Goal: Task Accomplishment & Management: Use online tool/utility

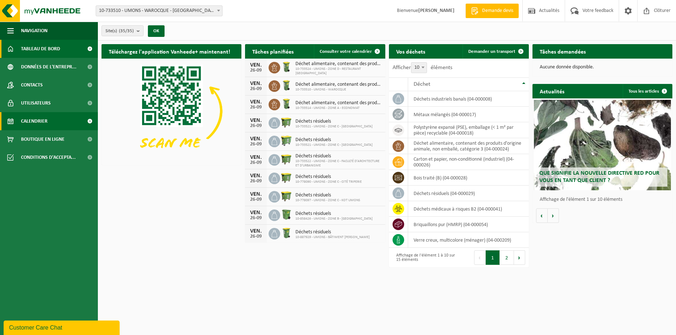
click at [45, 123] on span "Calendrier" at bounding box center [34, 121] width 26 height 18
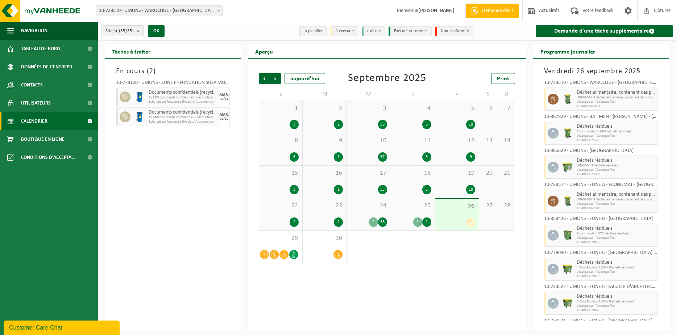
click at [436, 297] on div "Précédent Suivant aujourd'hui Septembre 2025 Print L M M J V S D 1 3 2 2 3 58 4…" at bounding box center [387, 195] width 278 height 273
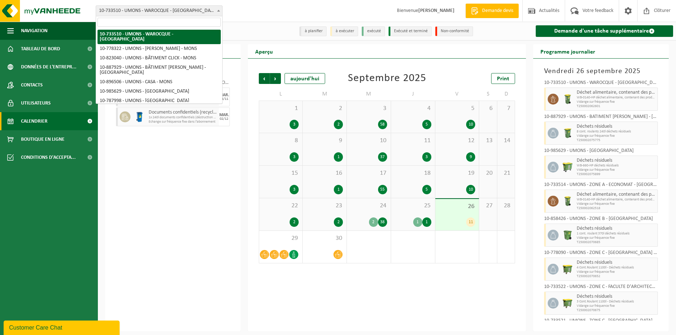
click at [218, 11] on b at bounding box center [218, 11] width 3 height 2
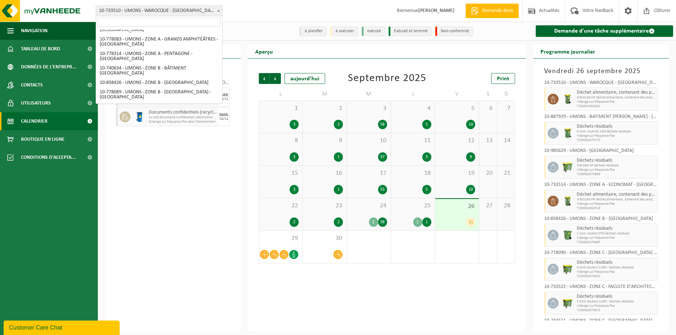
scroll to position [217, 0]
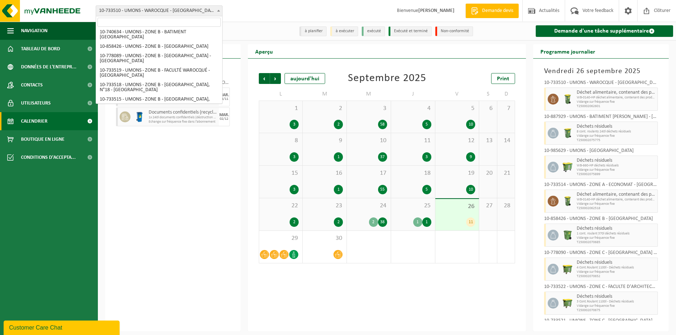
select select "25387"
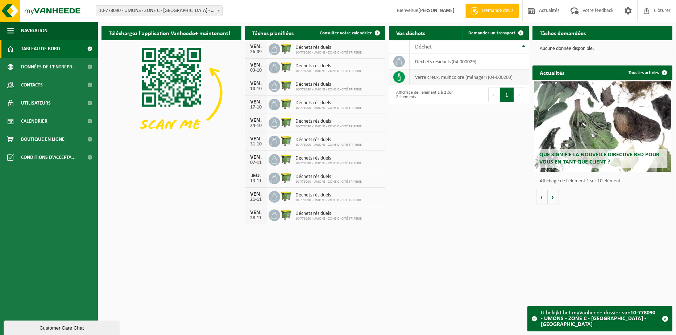
click at [400, 77] on icon at bounding box center [398, 77] width 7 height 7
click at [398, 76] on icon at bounding box center [398, 77] width 3 height 7
click at [521, 32] on span at bounding box center [520, 33] width 14 height 14
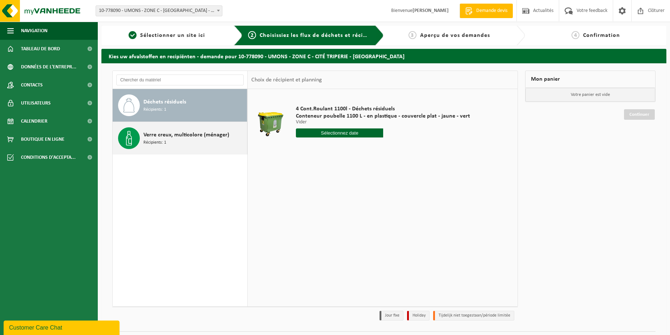
click at [160, 139] on span "Récipients: 1" at bounding box center [154, 142] width 23 height 7
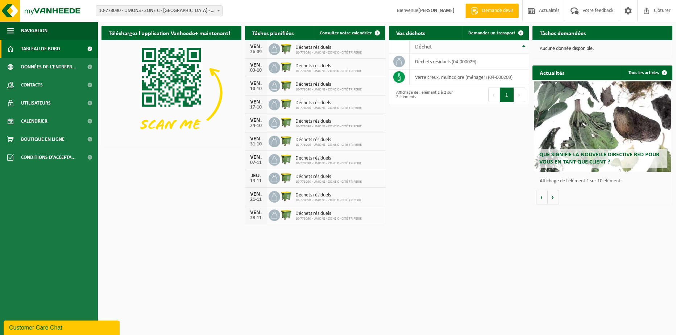
click at [524, 46] on th "Déchet" at bounding box center [468, 47] width 119 height 14
click at [423, 62] on td "verre creux, multicolore (ménager) (04-000209)" at bounding box center [468, 62] width 119 height 16
click at [524, 49] on th "Déchet" at bounding box center [468, 47] width 119 height 14
click at [375, 32] on span at bounding box center [377, 33] width 14 height 14
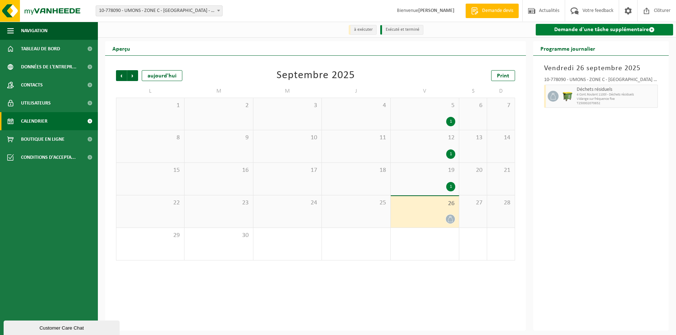
click at [588, 29] on link "Demande d'une tâche supplémentaire" at bounding box center [603, 30] width 137 height 12
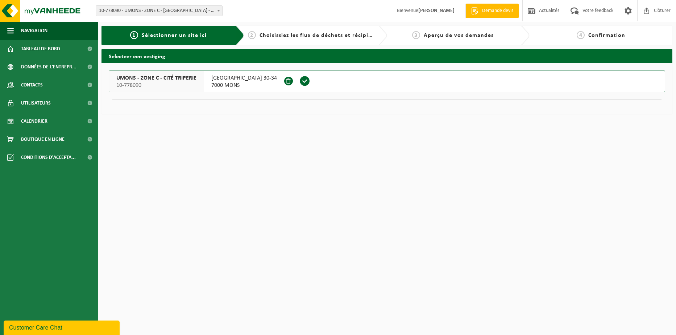
click at [208, 31] on div "1 Sélectionner un site ici" at bounding box center [168, 35] width 123 height 9
click at [317, 35] on span "Choisissiez les flux de déchets et récipients" at bounding box center [319, 36] width 121 height 6
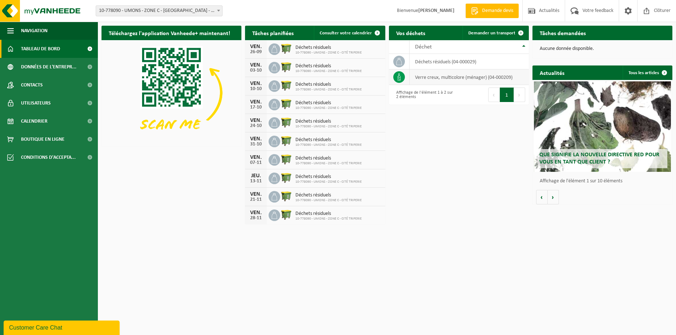
click at [443, 79] on td "verre creux, multicolore (ménager) (04-000209)" at bounding box center [468, 78] width 119 height 16
drag, startPoint x: 442, startPoint y: 79, endPoint x: 445, endPoint y: 76, distance: 4.6
click at [443, 78] on td "verre creux, multicolore (ménager) (04-000209)" at bounding box center [468, 78] width 119 height 16
click at [445, 76] on td "verre creux, multicolore (ménager) (04-000209)" at bounding box center [468, 78] width 119 height 16
click at [398, 76] on icon at bounding box center [398, 77] width 7 height 7
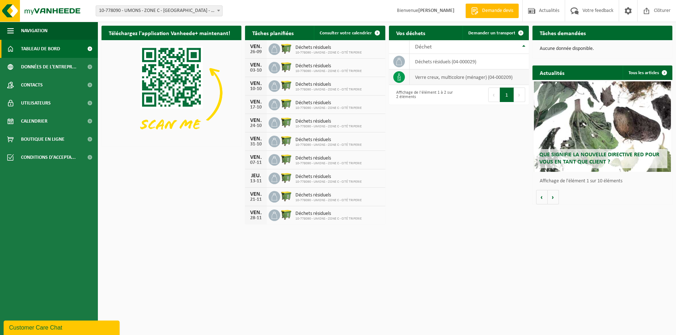
click at [398, 76] on icon at bounding box center [398, 77] width 7 height 7
drag, startPoint x: 398, startPoint y: 76, endPoint x: 404, endPoint y: 78, distance: 6.2
click at [404, 78] on span at bounding box center [399, 77] width 12 height 12
click at [437, 76] on td "verre creux, multicolore (ménager) (04-000209)" at bounding box center [468, 78] width 119 height 16
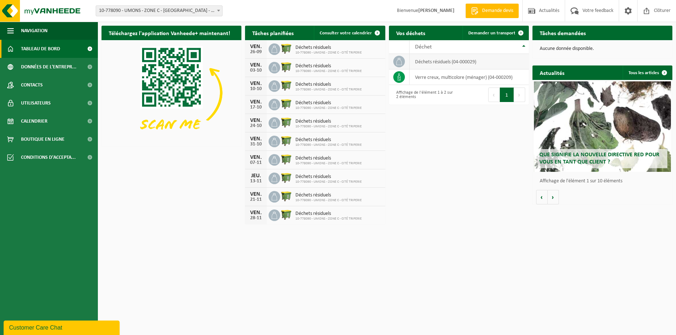
click at [434, 61] on td "déchets résiduels (04-000029)" at bounding box center [468, 62] width 119 height 16
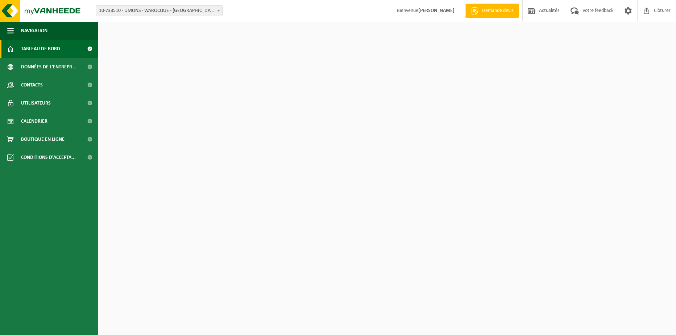
select select "25360"
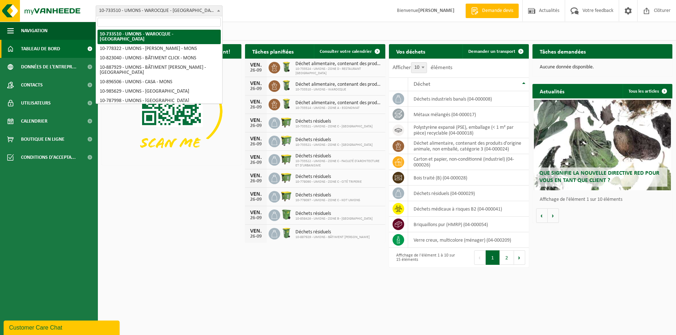
click at [217, 11] on b at bounding box center [218, 11] width 3 height 2
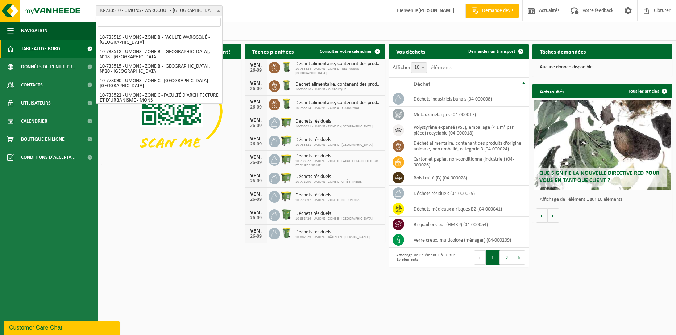
scroll to position [240, 0]
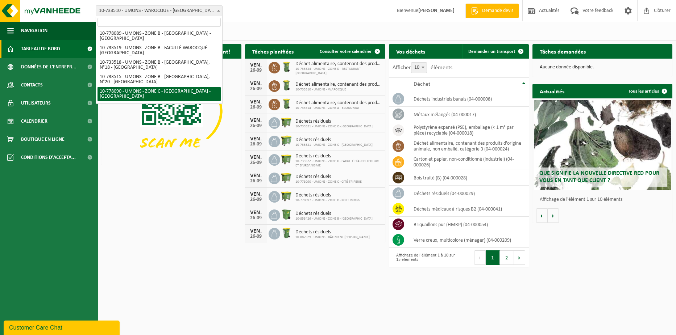
select select "25387"
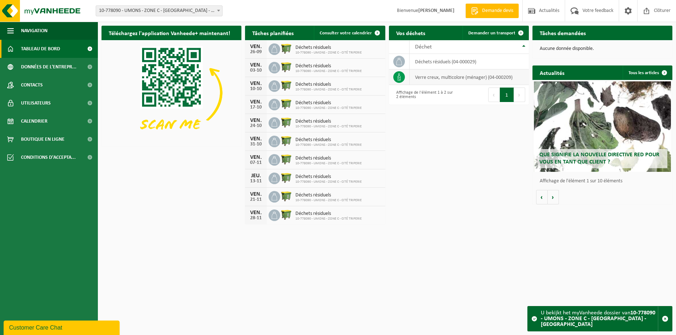
click at [400, 78] on icon at bounding box center [398, 77] width 7 height 7
click at [444, 76] on td "verre creux, multicolore (ménager) (04-000209)" at bounding box center [468, 78] width 119 height 16
click at [518, 96] on button "Suivant" at bounding box center [519, 95] width 11 height 14
click at [398, 77] on icon at bounding box center [398, 77] width 7 height 7
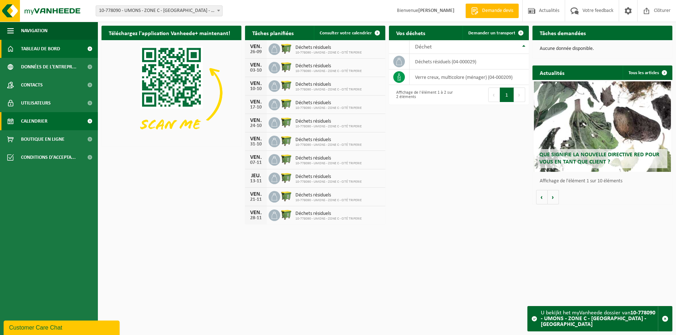
click at [36, 121] on span "Calendrier" at bounding box center [34, 121] width 26 height 18
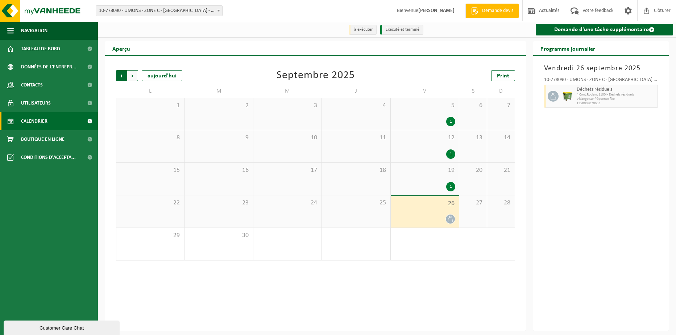
click at [134, 76] on span "Suivant" at bounding box center [132, 75] width 11 height 11
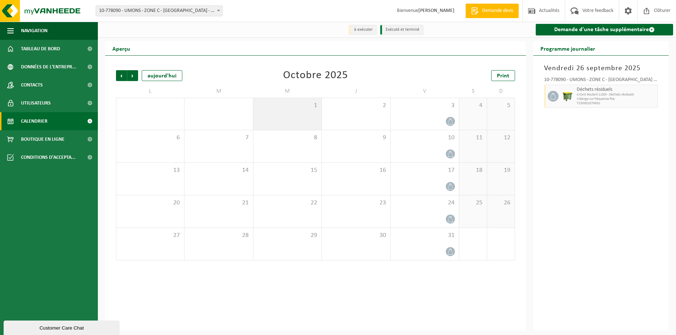
click at [317, 108] on span "1" at bounding box center [287, 106] width 61 height 8
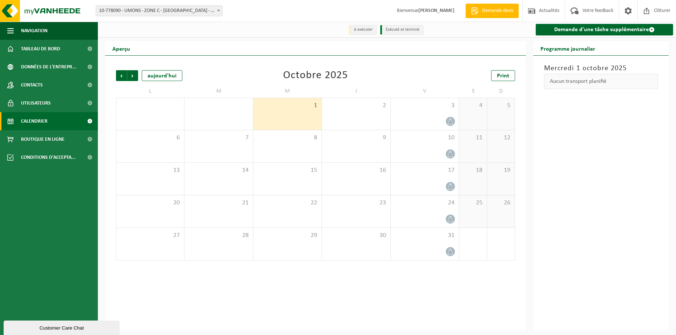
click at [313, 108] on span "1" at bounding box center [287, 106] width 61 height 8
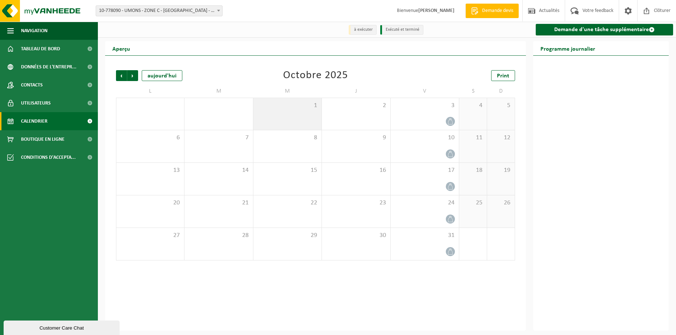
click at [315, 107] on span "1" at bounding box center [287, 106] width 61 height 8
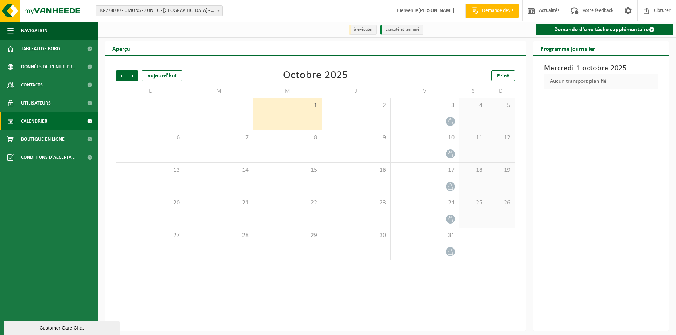
click at [580, 84] on div "Aucun transport planifié" at bounding box center [601, 81] width 114 height 15
click at [645, 29] on link "Demande d'une tâche supplémentaire" at bounding box center [603, 30] width 137 height 12
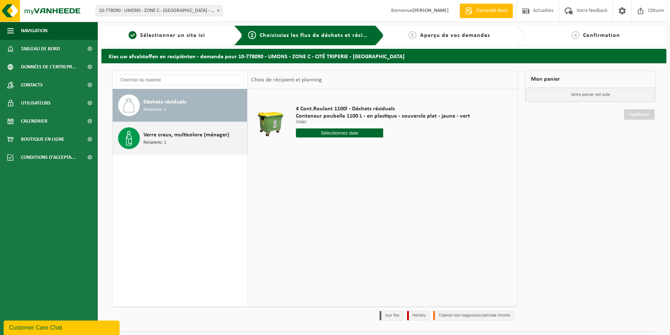
click at [160, 139] on span "Récipients: 1" at bounding box center [154, 142] width 23 height 7
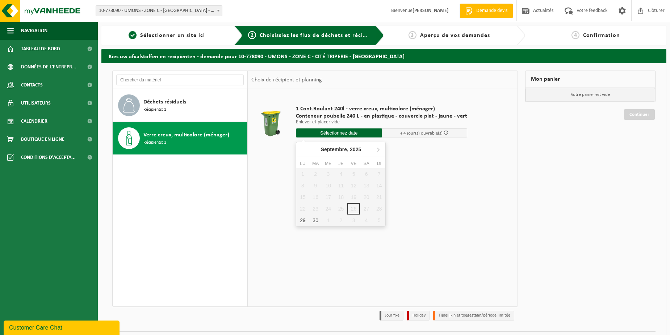
click at [336, 134] on input "text" at bounding box center [339, 133] width 86 height 9
click at [377, 150] on icon at bounding box center [378, 150] width 12 height 12
click at [328, 174] on div "1" at bounding box center [328, 174] width 13 height 12
type input "à partir de 2025-10-01"
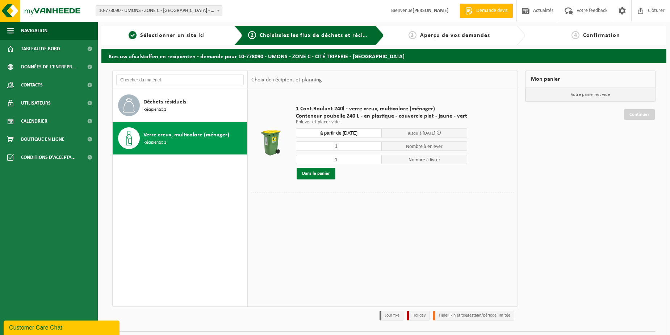
click at [316, 171] on button "Dans le panier" at bounding box center [316, 174] width 39 height 12
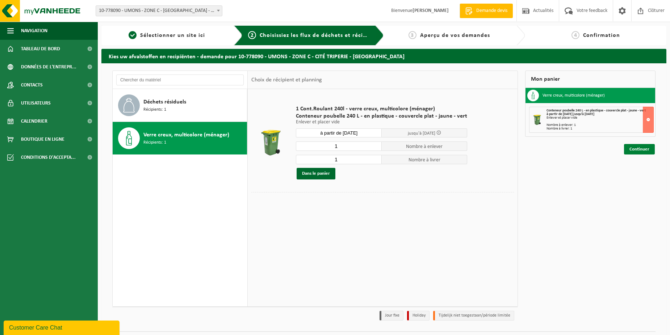
click at [647, 147] on link "Continuer" at bounding box center [639, 149] width 31 height 11
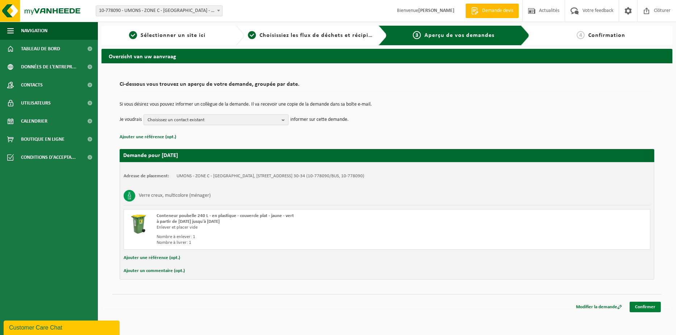
click at [646, 308] on link "Confirmer" at bounding box center [644, 307] width 31 height 11
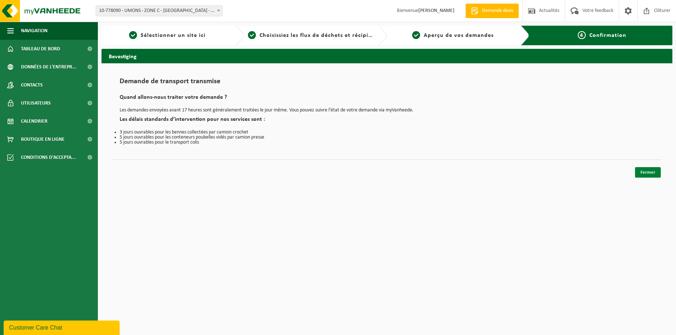
click at [652, 173] on link "Fermer" at bounding box center [648, 172] width 26 height 11
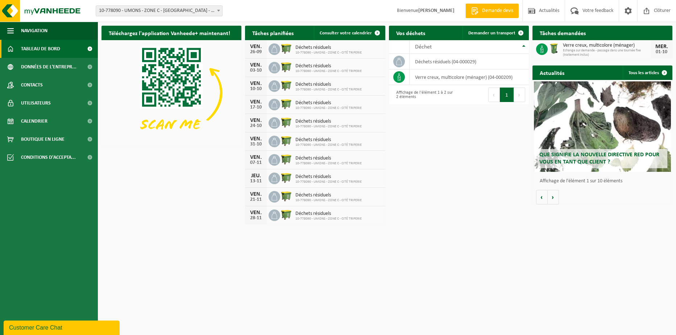
click at [217, 10] on b at bounding box center [218, 11] width 3 height 2
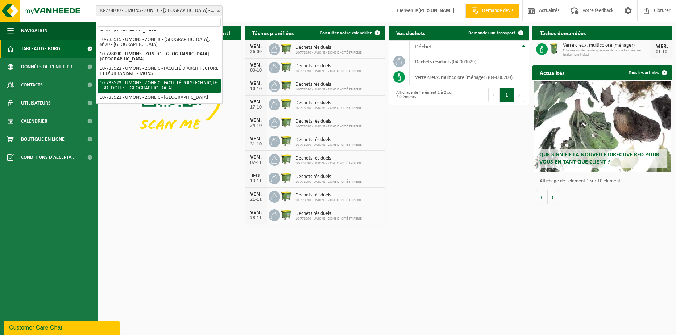
scroll to position [290, 0]
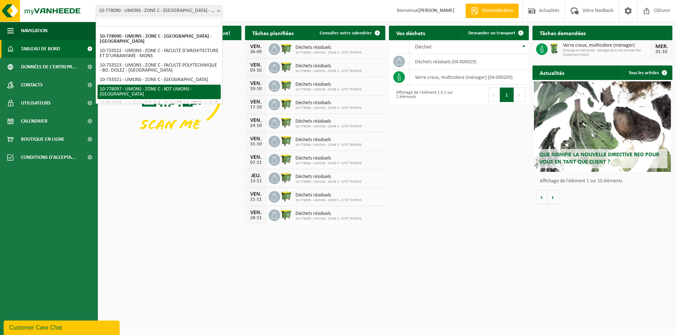
select select "25388"
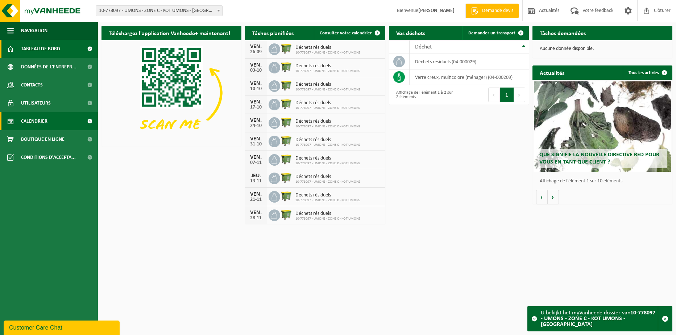
click at [39, 118] on span "Calendrier" at bounding box center [34, 121] width 26 height 18
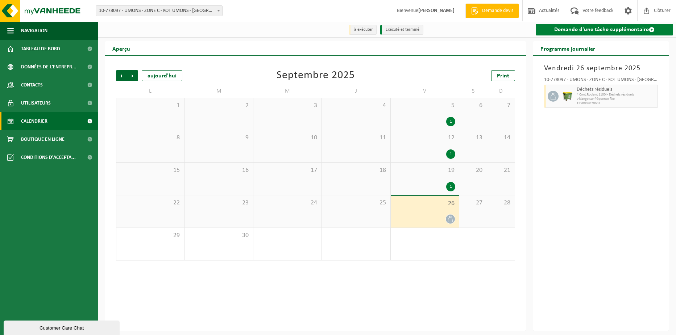
click at [638, 28] on link "Demande d'une tâche supplémentaire" at bounding box center [603, 30] width 137 height 12
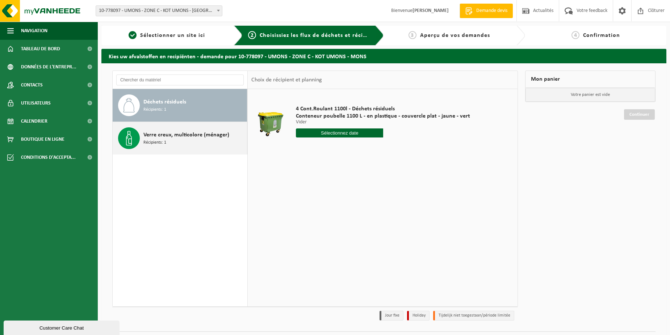
click at [188, 139] on span "Verre creux, multicolore (ménager)" at bounding box center [186, 135] width 86 height 9
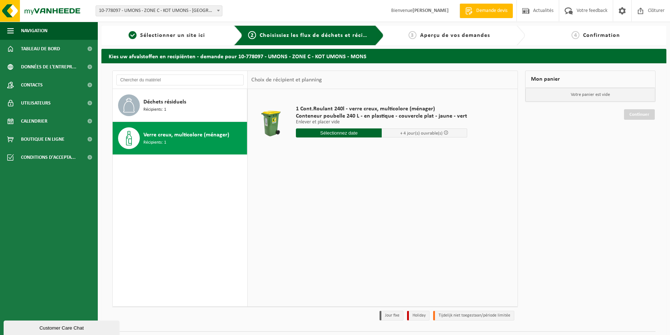
click at [347, 134] on input "text" at bounding box center [339, 133] width 86 height 9
click at [380, 150] on icon at bounding box center [378, 150] width 12 height 12
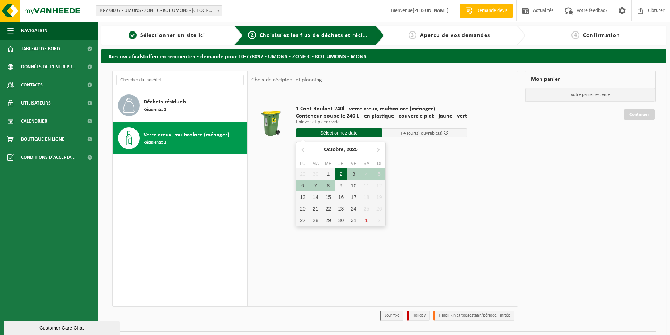
click at [340, 174] on div "2" at bounding box center [341, 174] width 13 height 12
type input "à partir de 2025-10-02"
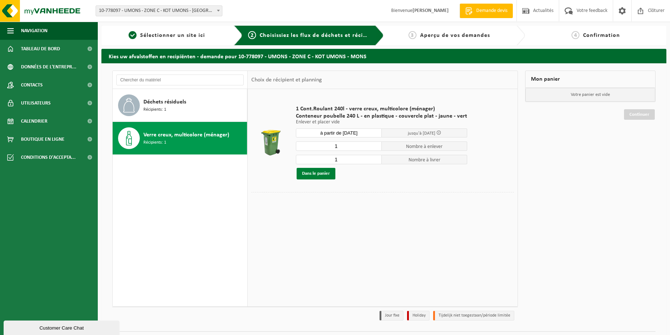
click at [315, 174] on button "Dans le panier" at bounding box center [316, 174] width 39 height 12
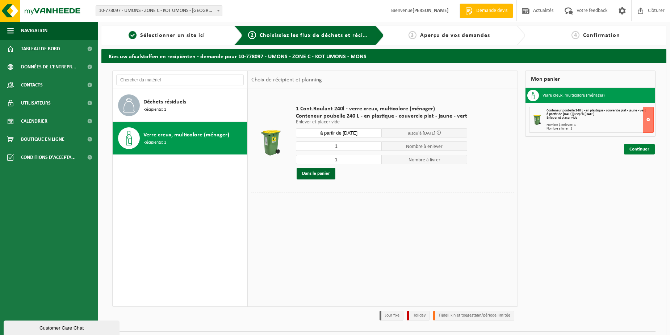
click at [650, 150] on link "Continuer" at bounding box center [639, 149] width 31 height 11
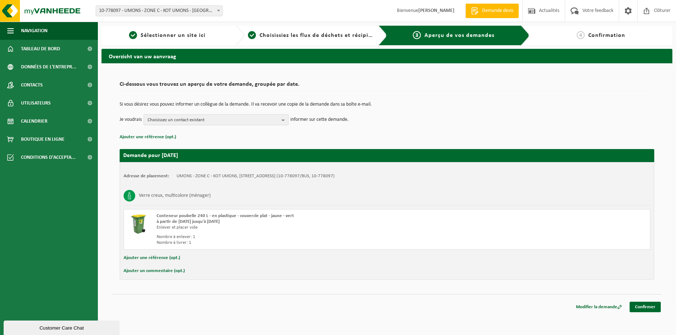
click at [283, 120] on b "button" at bounding box center [284, 120] width 7 height 10
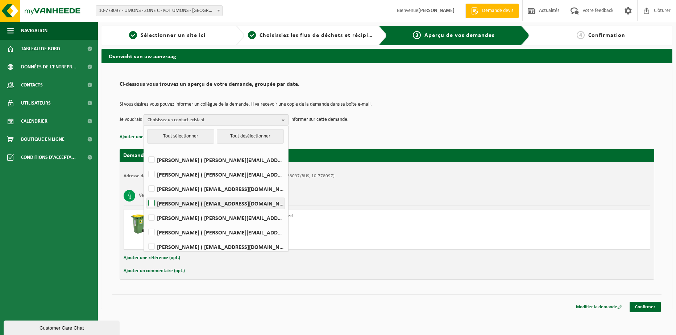
click at [198, 204] on label "[PERSON_NAME] ( [EMAIL_ADDRESS][DOMAIN_NAME] )" at bounding box center [216, 203] width 138 height 11
click at [146, 195] on input "[PERSON_NAME] ( [EMAIL_ADDRESS][DOMAIN_NAME] )" at bounding box center [145, 194] width 0 height 0
checkbox input "true"
click at [650, 308] on link "Confirmer" at bounding box center [644, 307] width 31 height 11
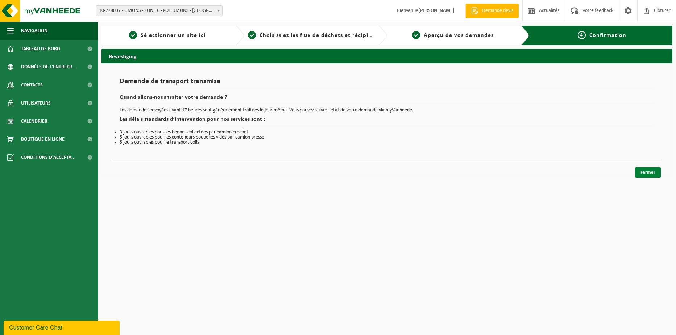
click at [650, 173] on link "Fermer" at bounding box center [648, 172] width 26 height 11
